Goal: Answer question/provide support: Share knowledge or assist other users

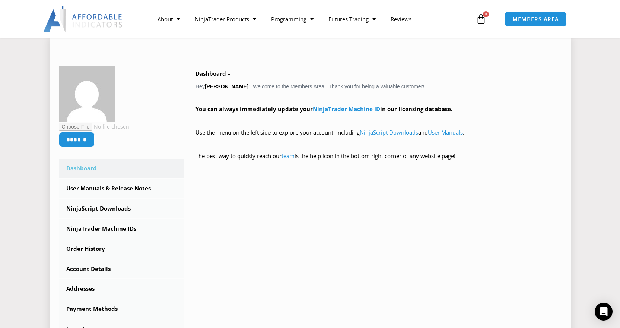
scroll to position [100, 0]
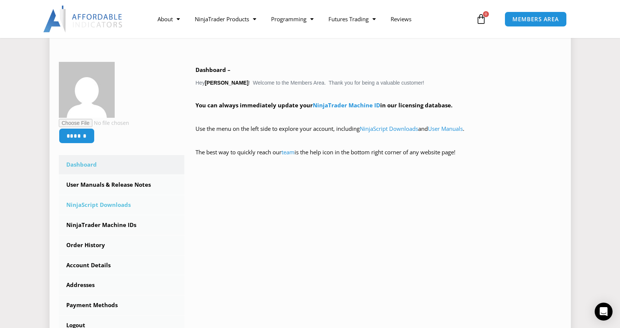
click at [99, 205] on link "NinjaScript Downloads" at bounding box center [122, 204] width 126 height 19
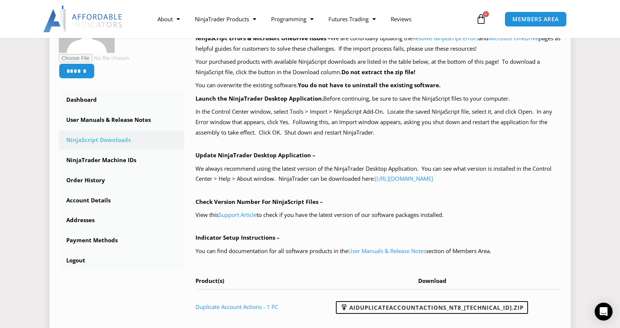
scroll to position [161, 0]
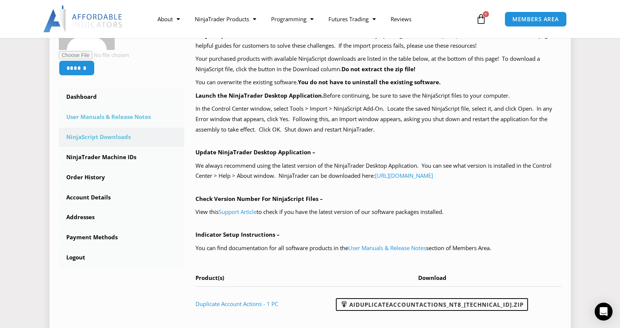
click at [103, 115] on link "User Manuals & Release Notes" at bounding box center [122, 116] width 126 height 19
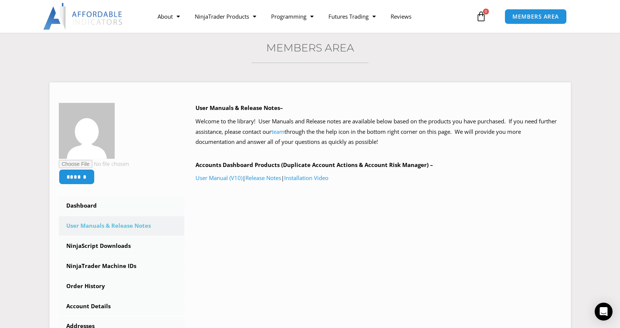
scroll to position [63, 0]
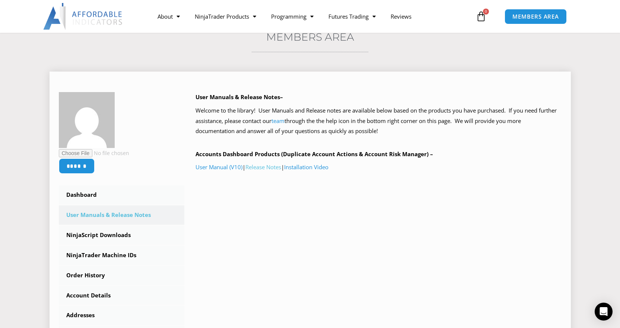
click at [265, 166] on link "Release Notes" at bounding box center [263, 166] width 36 height 7
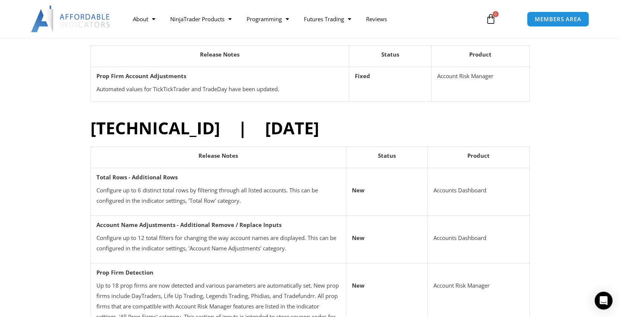
scroll to position [172, 0]
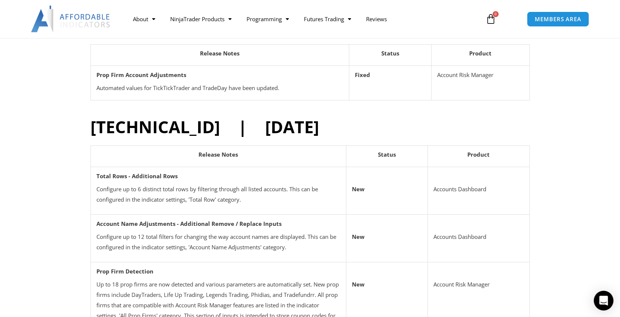
click at [604, 301] on icon "Open Intercom Messenger" at bounding box center [603, 301] width 9 height 10
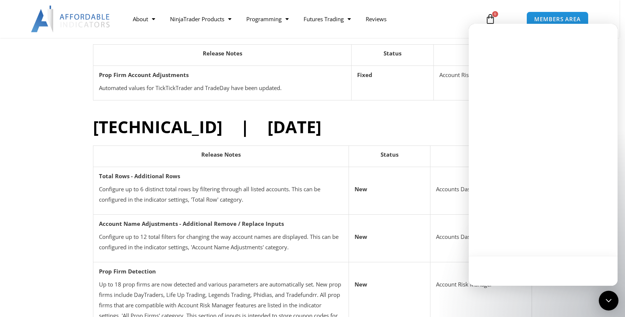
scroll to position [0, 0]
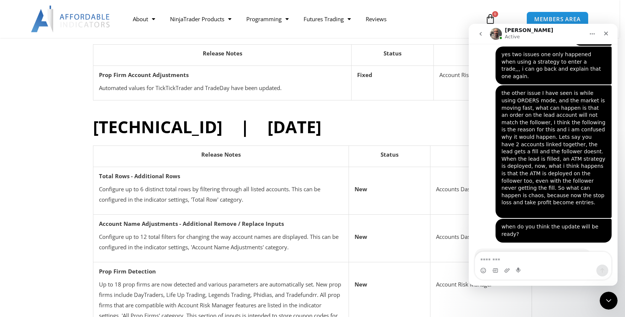
scroll to position [1172, 0]
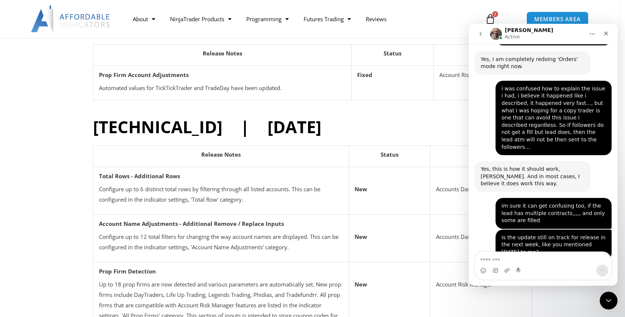
type textarea "*"
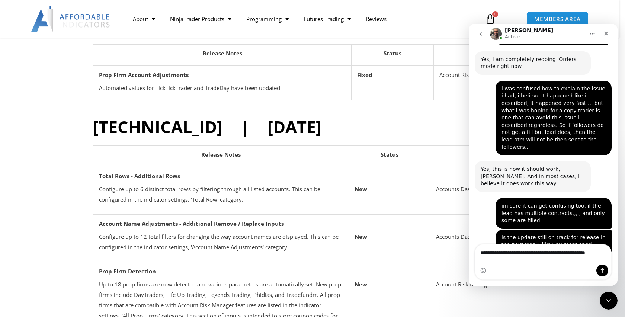
scroll to position [1179, 0]
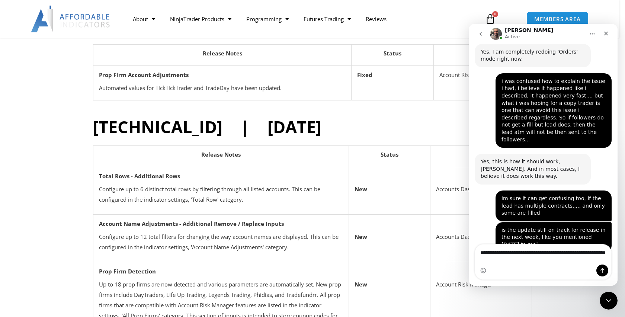
click at [489, 253] on textarea "**********" at bounding box center [543, 255] width 136 height 20
type textarea "**********"
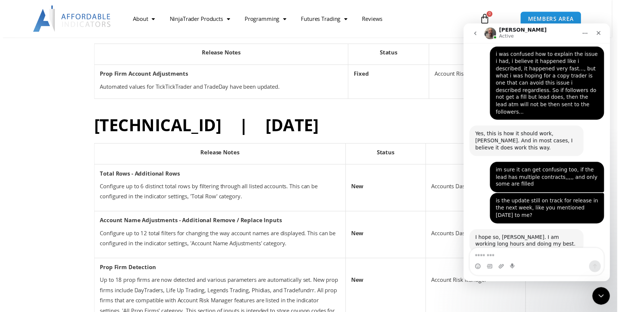
scroll to position [1221, 0]
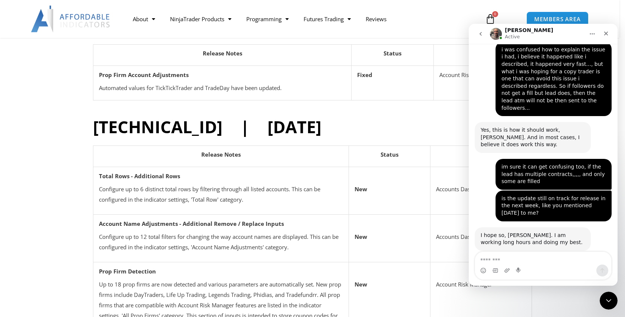
click at [496, 35] on img "Intercom messenger" at bounding box center [496, 34] width 12 height 12
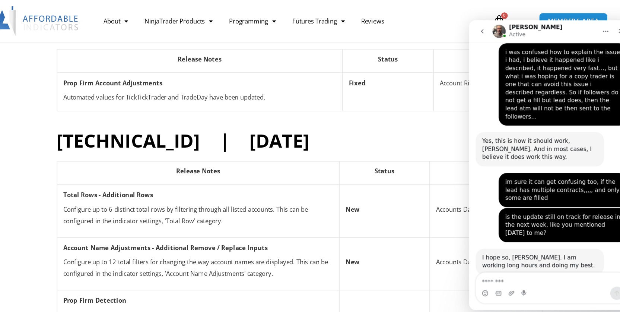
scroll to position [1264, 0]
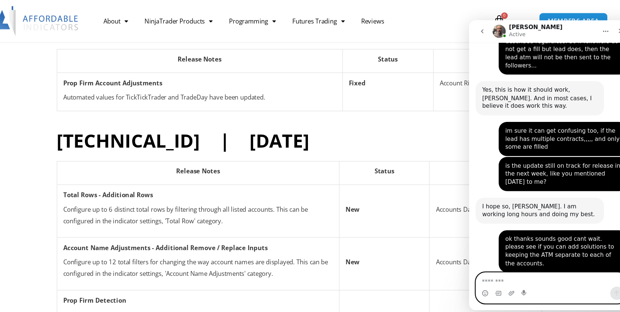
click at [509, 255] on textarea "Message…" at bounding box center [543, 254] width 136 height 13
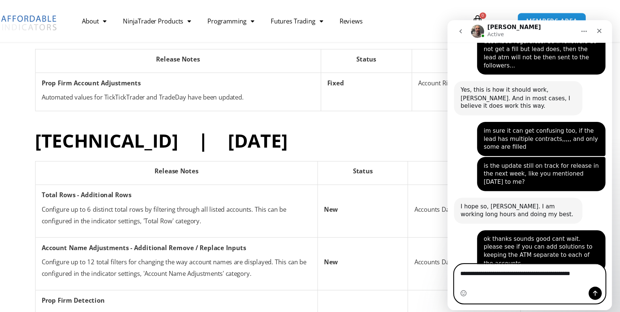
scroll to position [1271, 0]
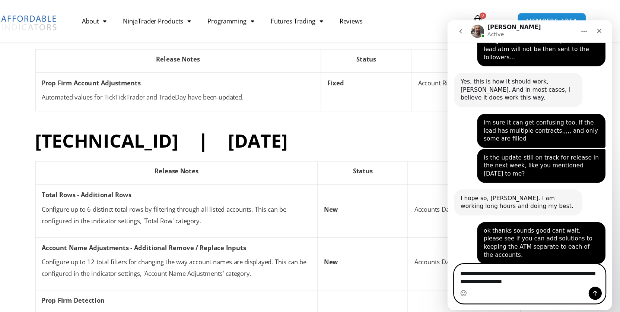
type textarea "**********"
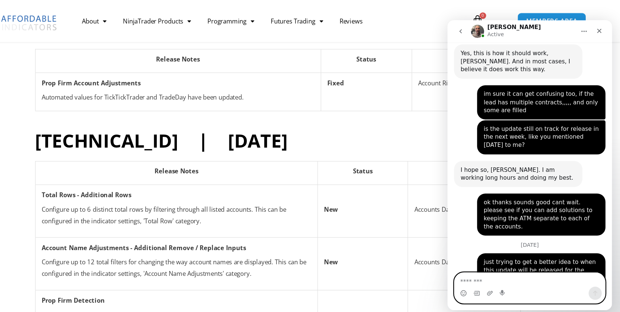
scroll to position [1322, 0]
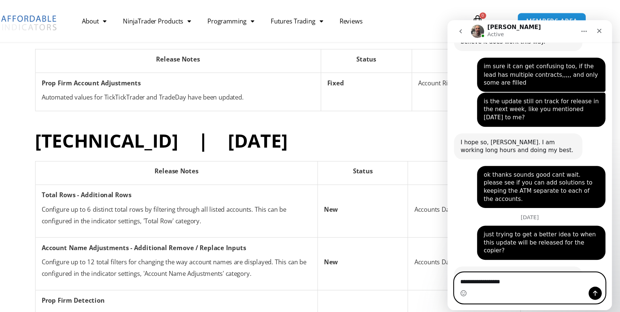
type textarea "**********"
